Goal: Task Accomplishment & Management: Complete application form

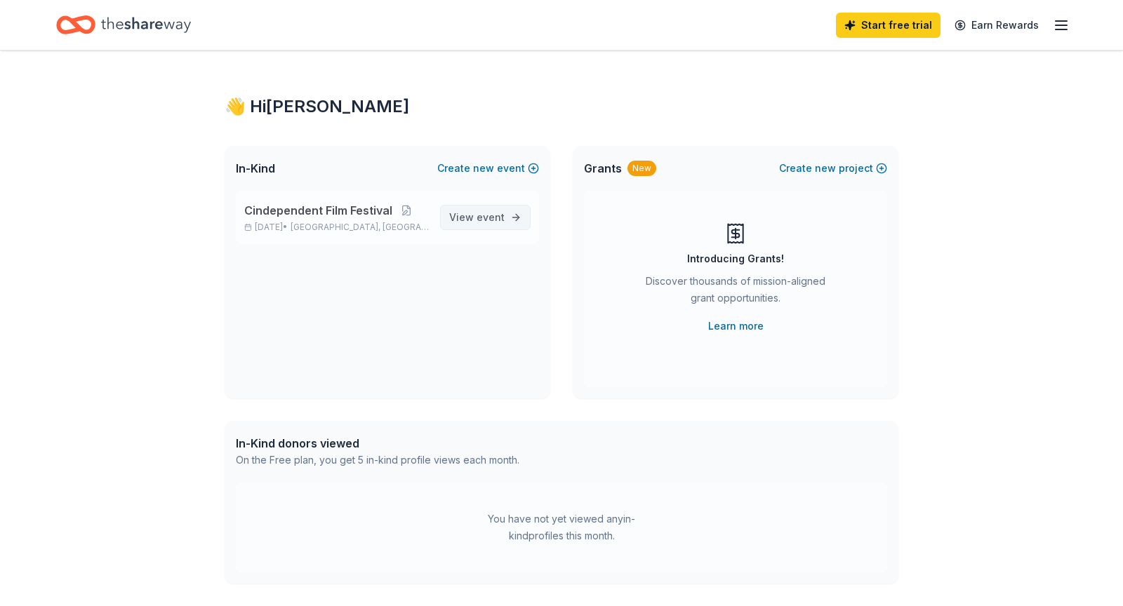
click at [462, 213] on span "View event" at bounding box center [476, 217] width 55 height 17
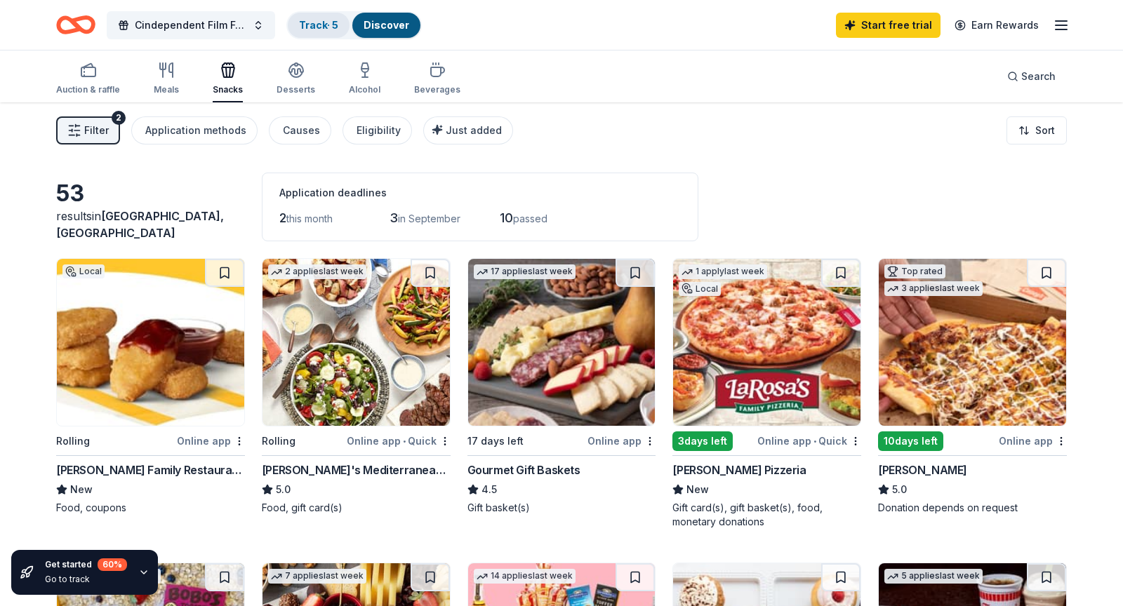
click at [324, 25] on link "Track · 5" at bounding box center [318, 25] width 39 height 12
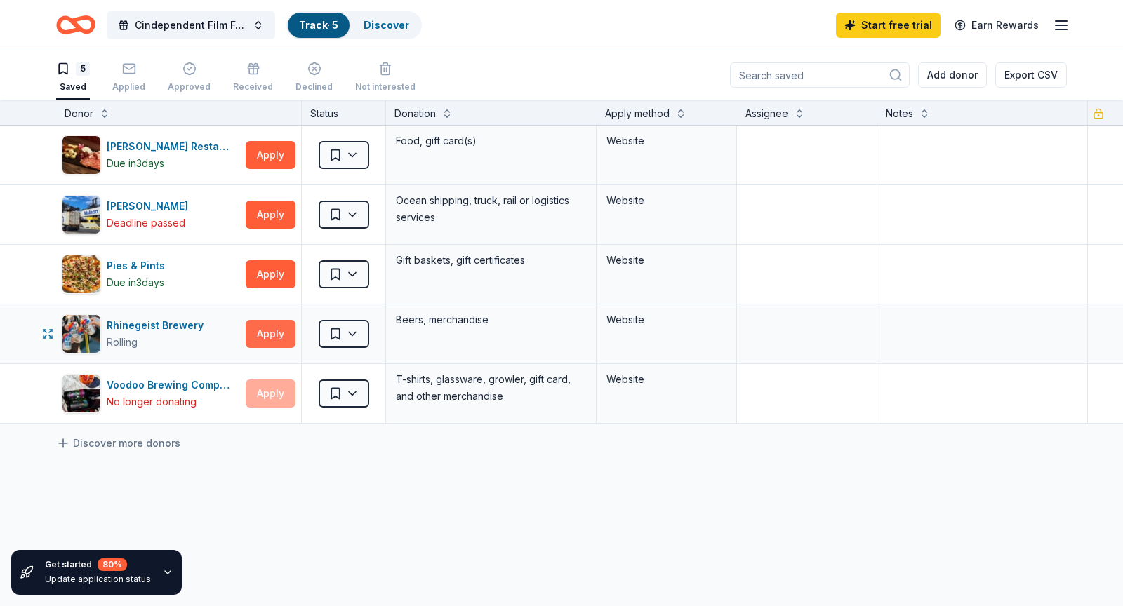
click at [268, 339] on button "Apply" at bounding box center [271, 334] width 50 height 28
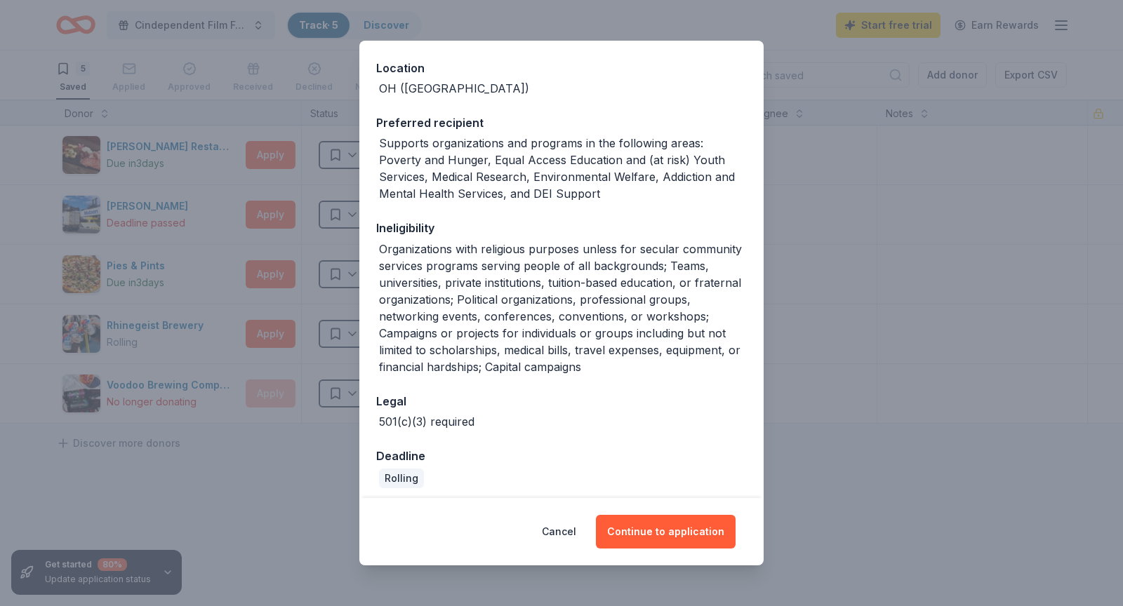
scroll to position [156, 0]
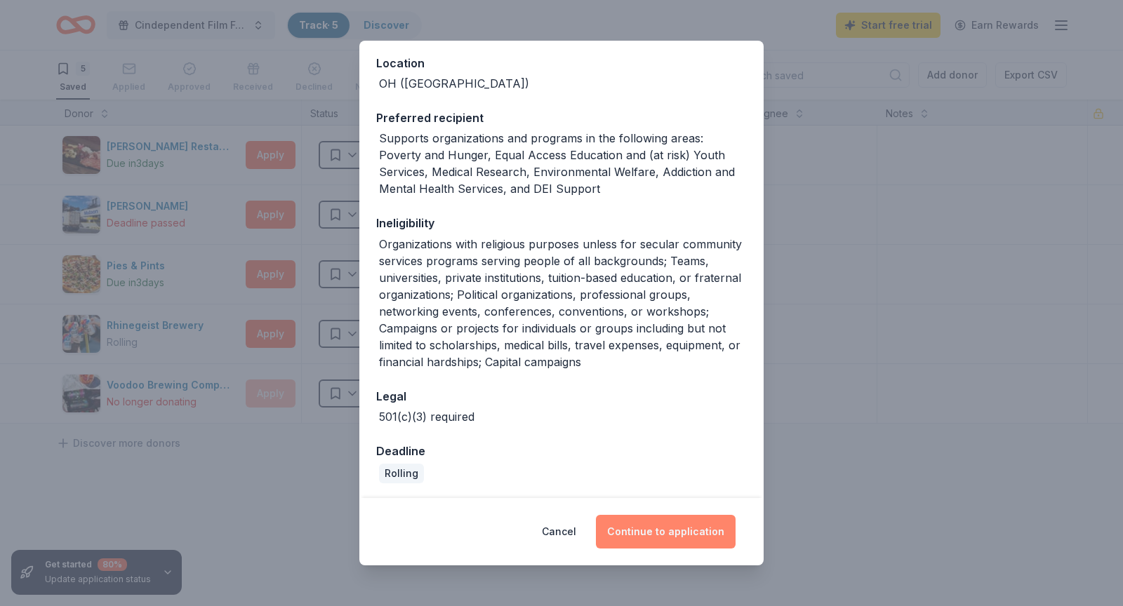
click at [654, 530] on button "Continue to application" at bounding box center [666, 532] width 140 height 34
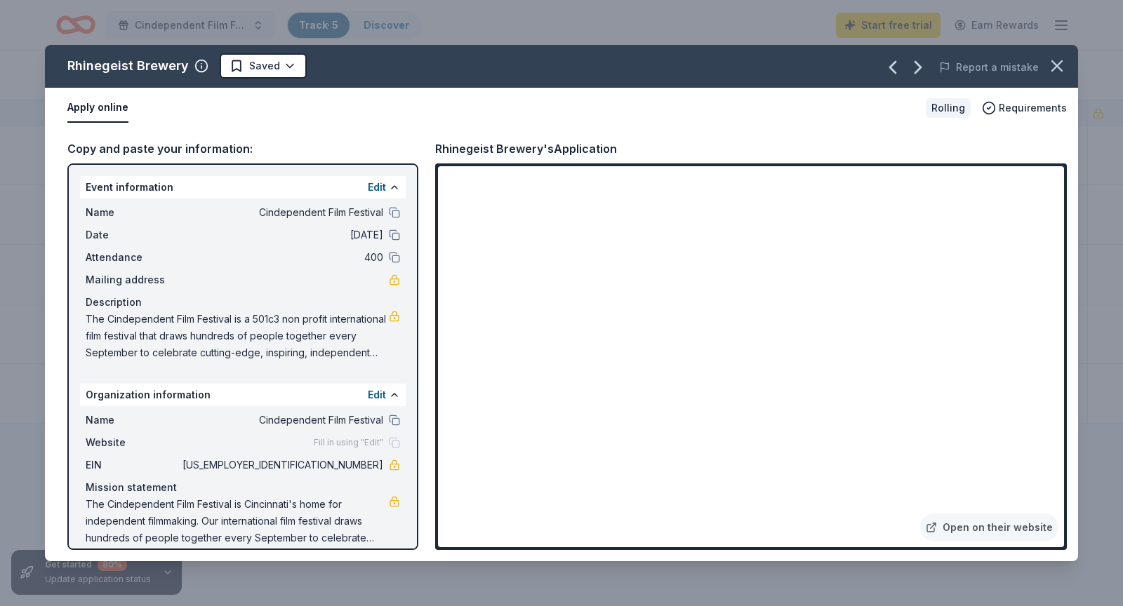
scroll to position [13, 0]
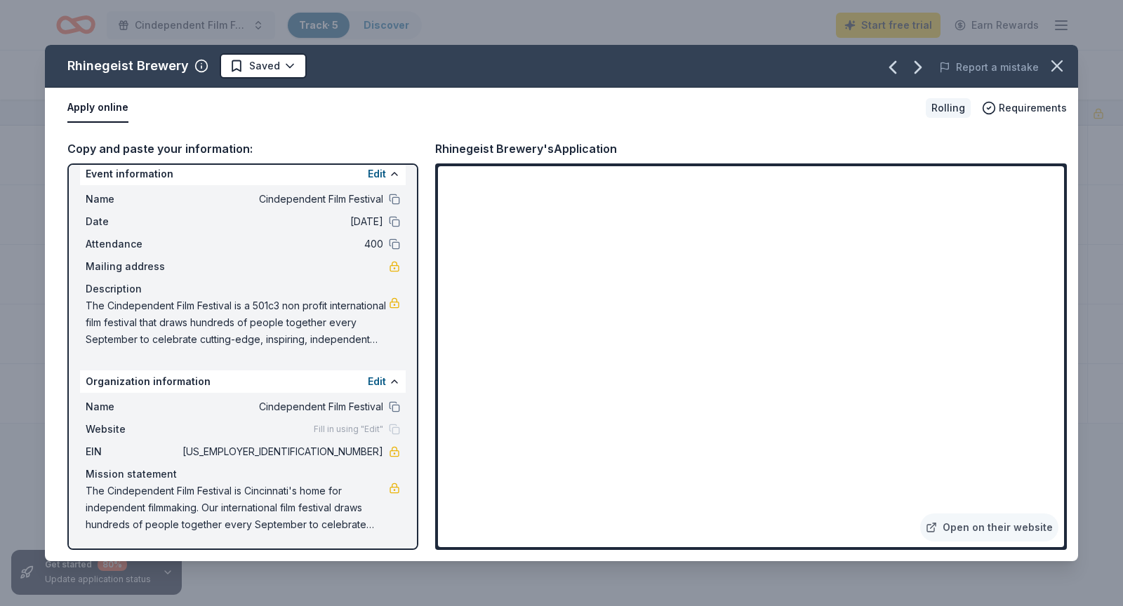
drag, startPoint x: 379, startPoint y: 451, endPoint x: 345, endPoint y: 451, distance: 34.4
click at [345, 451] on span "82-3467195" at bounding box center [282, 452] width 204 height 17
drag, startPoint x: 327, startPoint y: 453, endPoint x: 398, endPoint y: 453, distance: 70.9
click at [398, 453] on div "EIN 82-3467195" at bounding box center [243, 452] width 314 height 17
click at [283, 335] on span "The Cindependent Film Festival is a 501c3 non profit international film festiva…" at bounding box center [237, 323] width 303 height 51
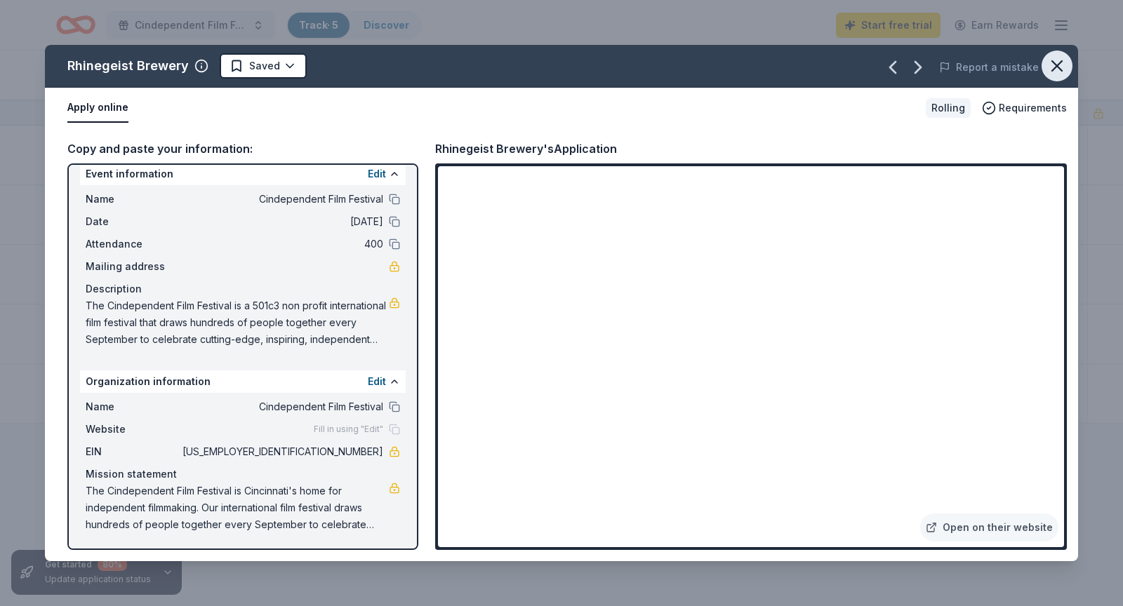
click at [1056, 67] on icon "button" at bounding box center [1057, 66] width 20 height 20
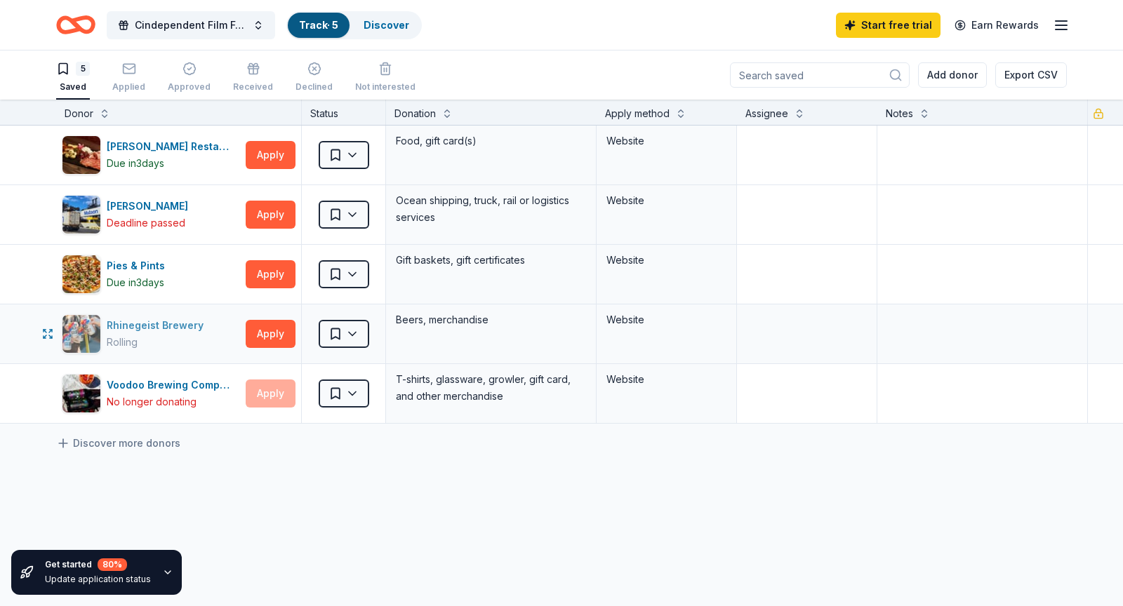
click at [162, 328] on div "Rhinegeist Brewery" at bounding box center [158, 325] width 102 height 17
click at [126, 79] on div "Applied" at bounding box center [128, 77] width 33 height 31
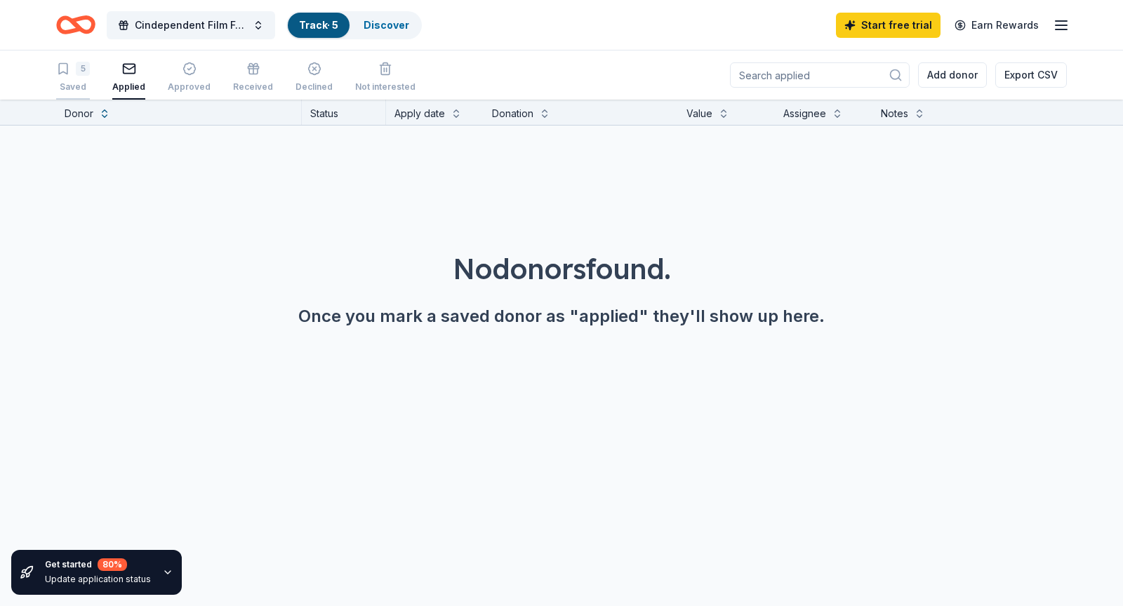
click at [78, 77] on div "5 Saved" at bounding box center [73, 77] width 34 height 31
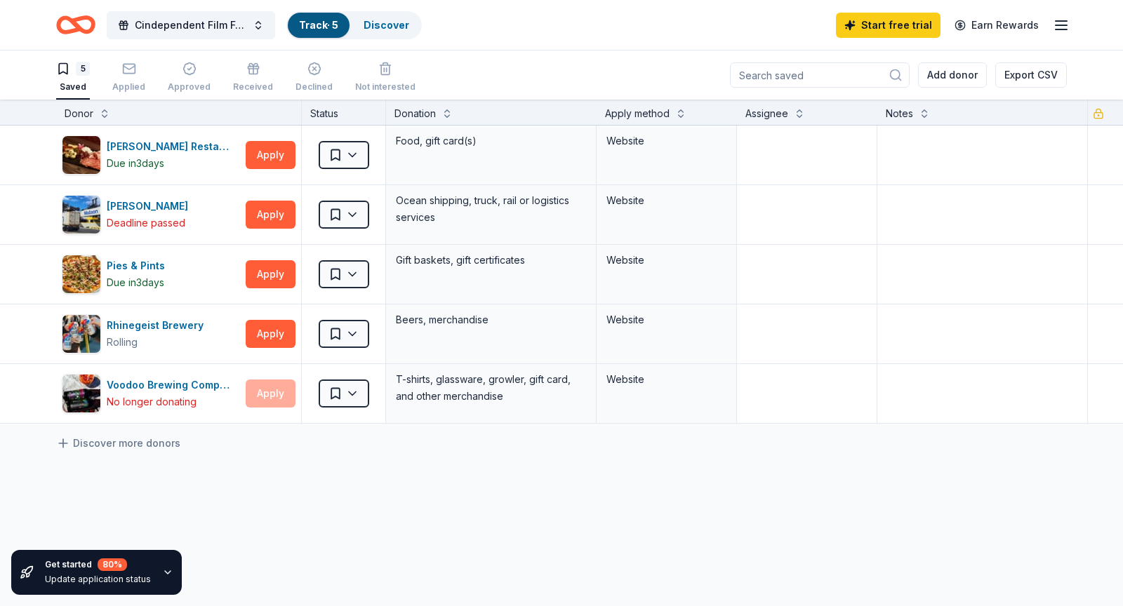
click at [1056, 29] on line "button" at bounding box center [1060, 29] width 11 height 0
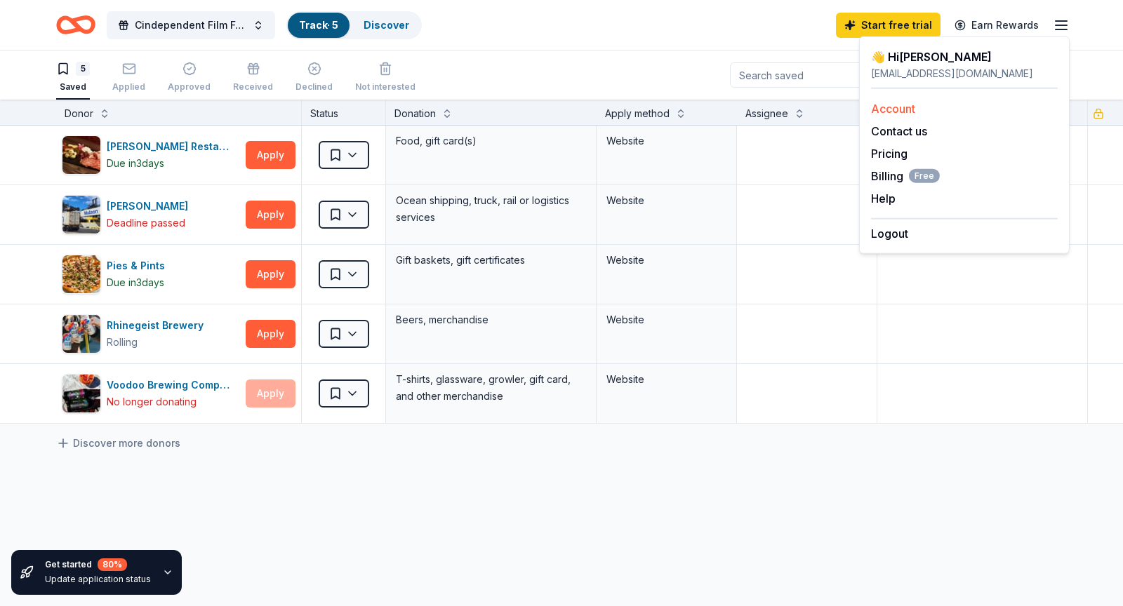
click at [889, 112] on link "Account" at bounding box center [893, 109] width 44 height 14
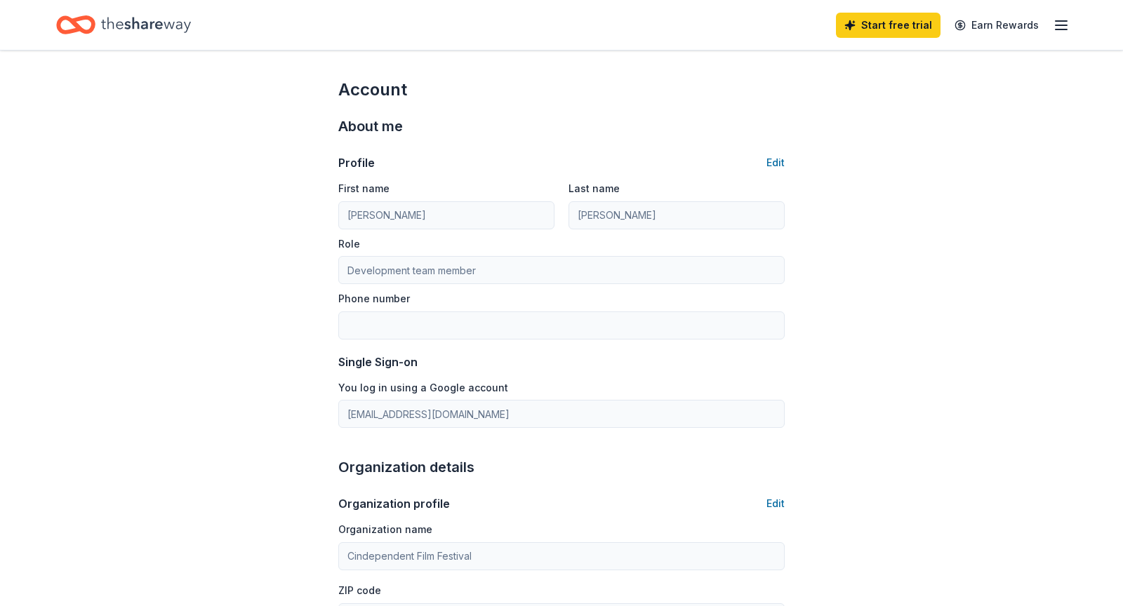
click at [1064, 25] on line "button" at bounding box center [1060, 25] width 11 height 0
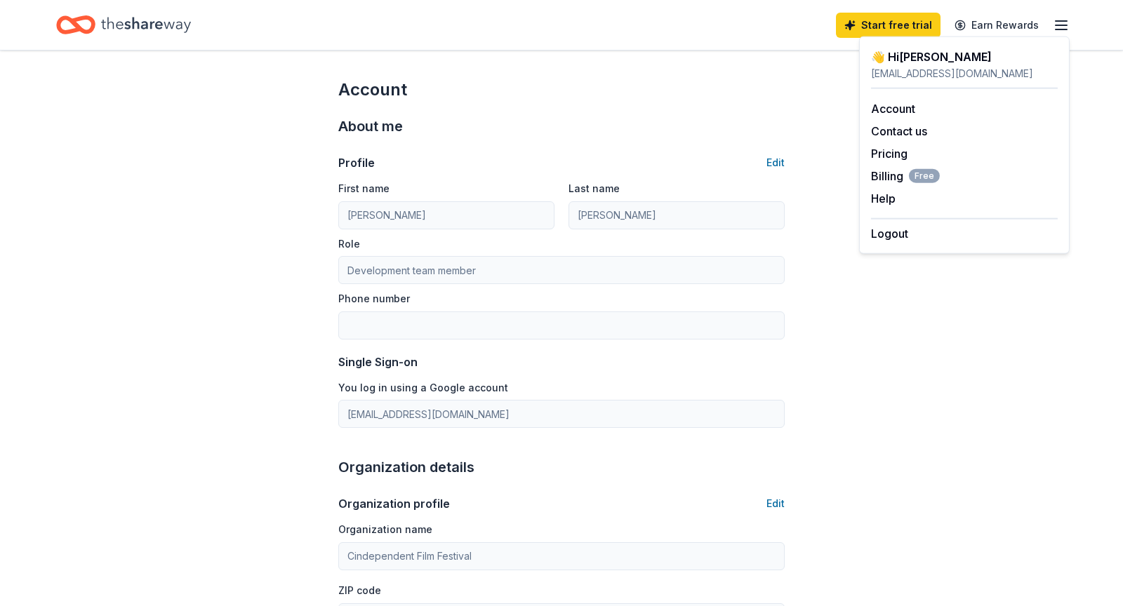
click at [906, 62] on div "👋 Hi Rachel" at bounding box center [964, 56] width 187 height 17
click at [181, 24] on icon "Home" at bounding box center [146, 24] width 90 height 15
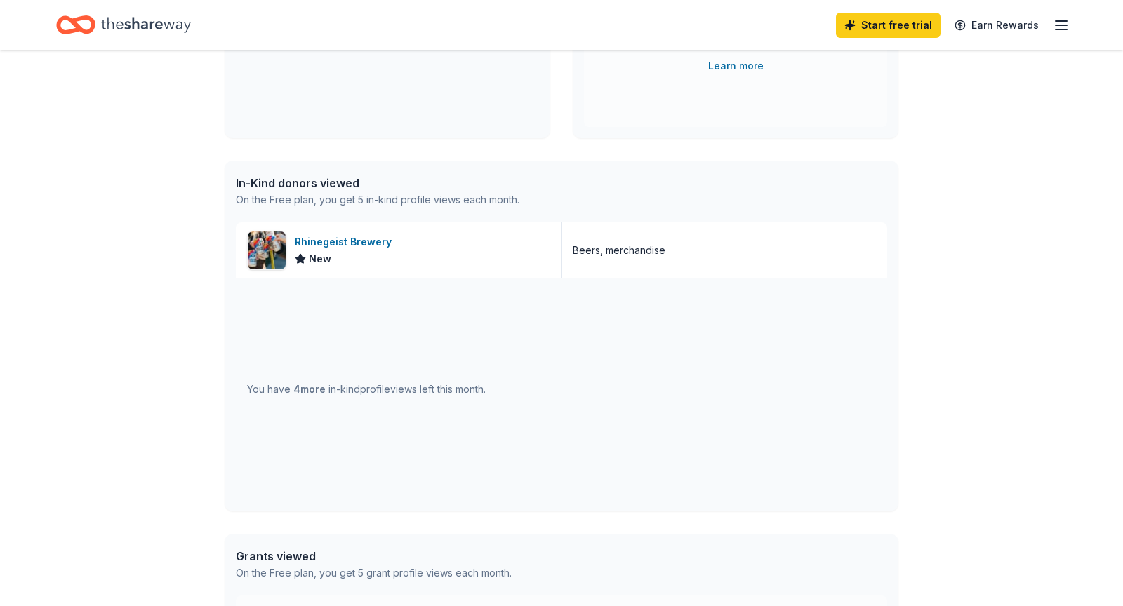
scroll to position [253, 0]
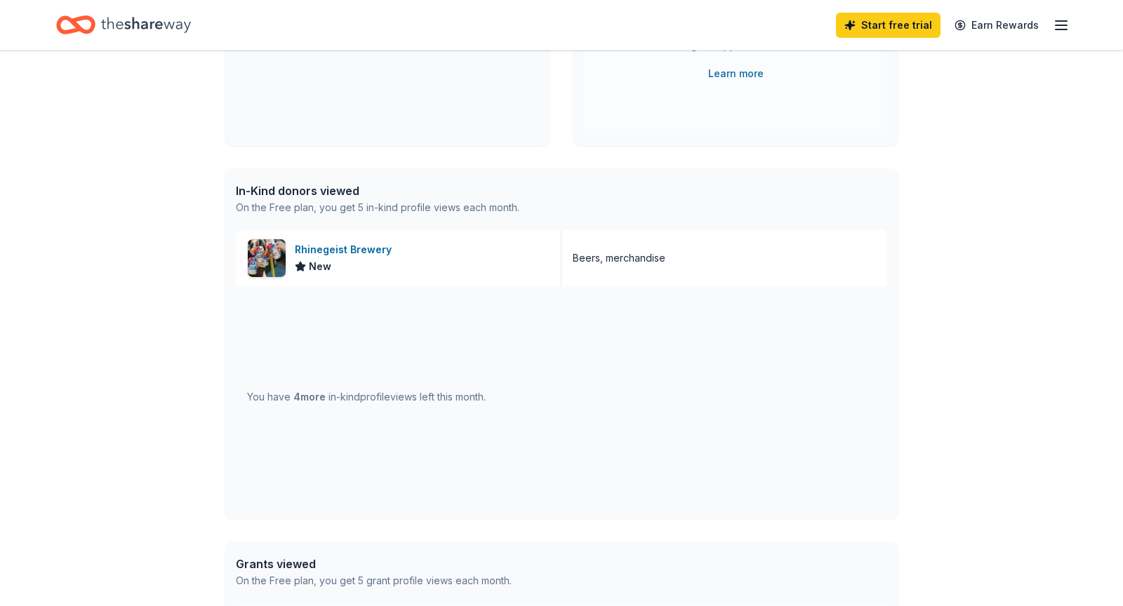
click at [327, 200] on div "On the Free plan, you get 5 in-kind profile views each month." at bounding box center [378, 207] width 284 height 17
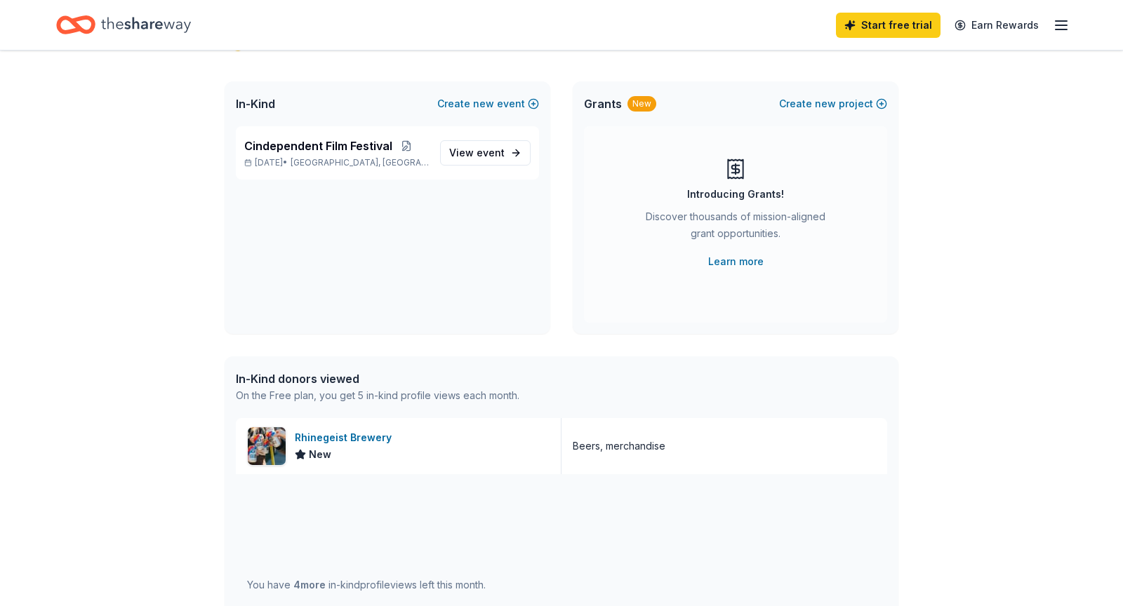
scroll to position [0, 0]
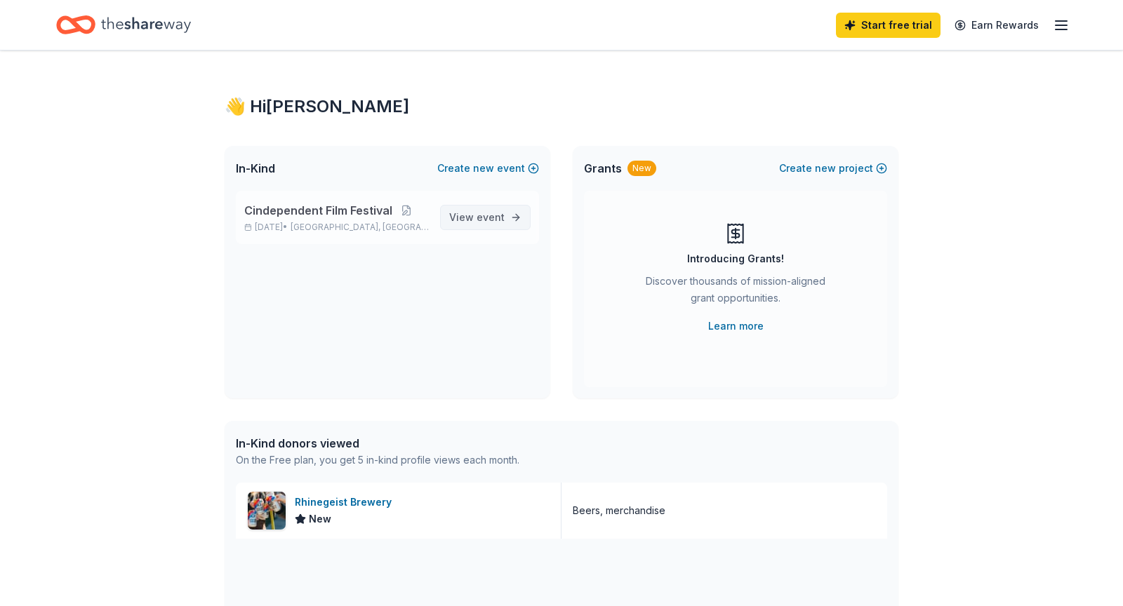
click at [488, 220] on span "event" at bounding box center [490, 217] width 28 height 12
click at [468, 217] on span "View event" at bounding box center [476, 217] width 55 height 17
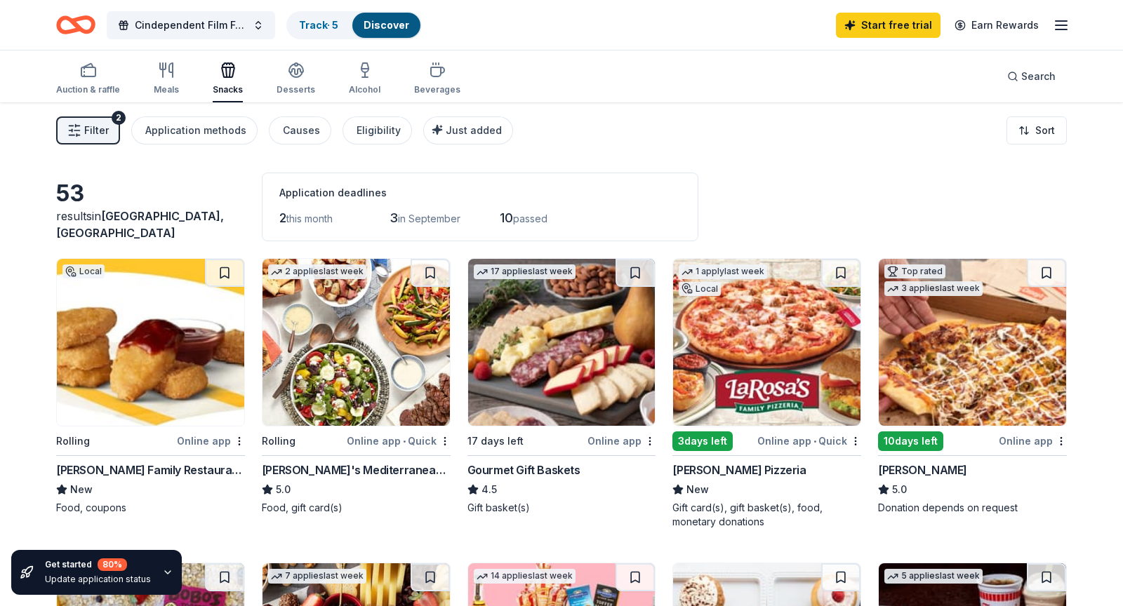
click at [1062, 25] on line "button" at bounding box center [1060, 25] width 11 height 0
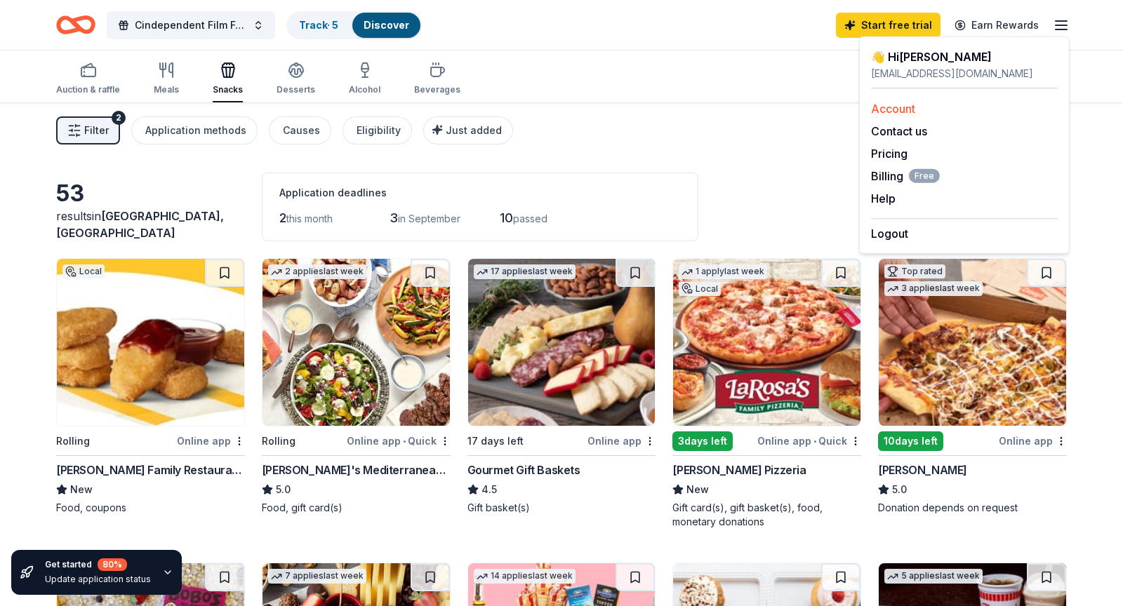
click at [954, 114] on div "Account" at bounding box center [964, 108] width 187 height 17
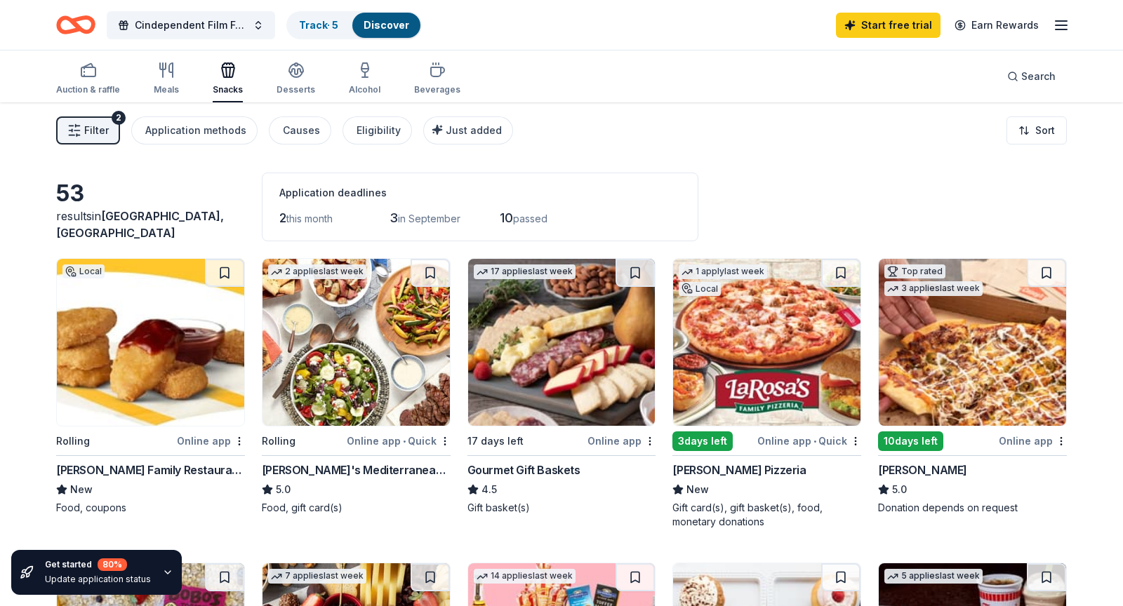
click at [1058, 29] on line "button" at bounding box center [1060, 29] width 11 height 0
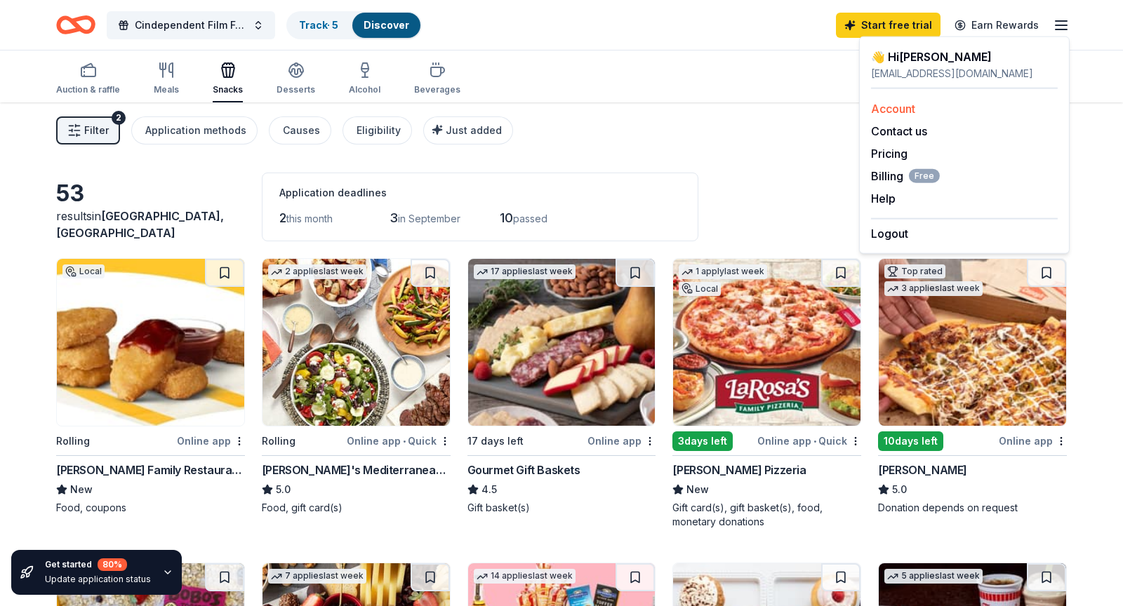
click at [898, 105] on link "Account" at bounding box center [893, 109] width 44 height 14
